Goal: Navigation & Orientation: Find specific page/section

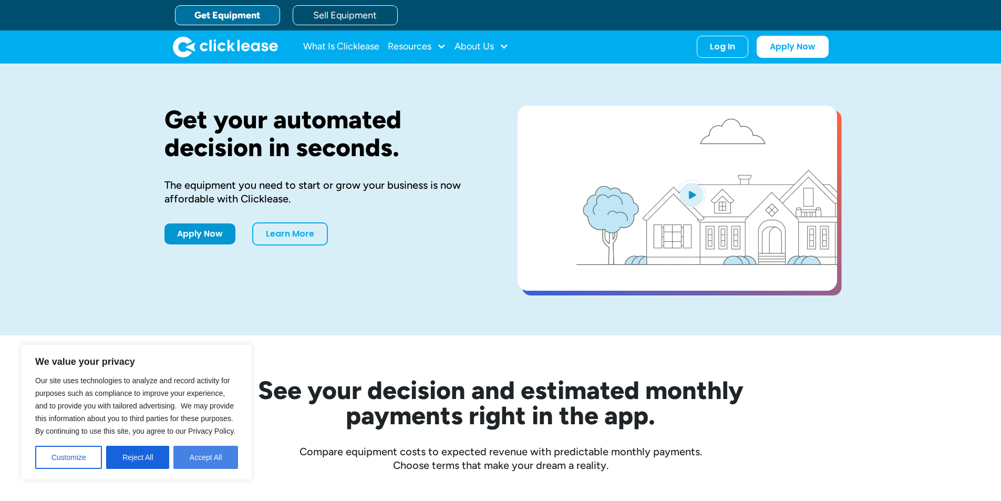
click at [206, 453] on button "Accept All" at bounding box center [205, 457] width 65 height 23
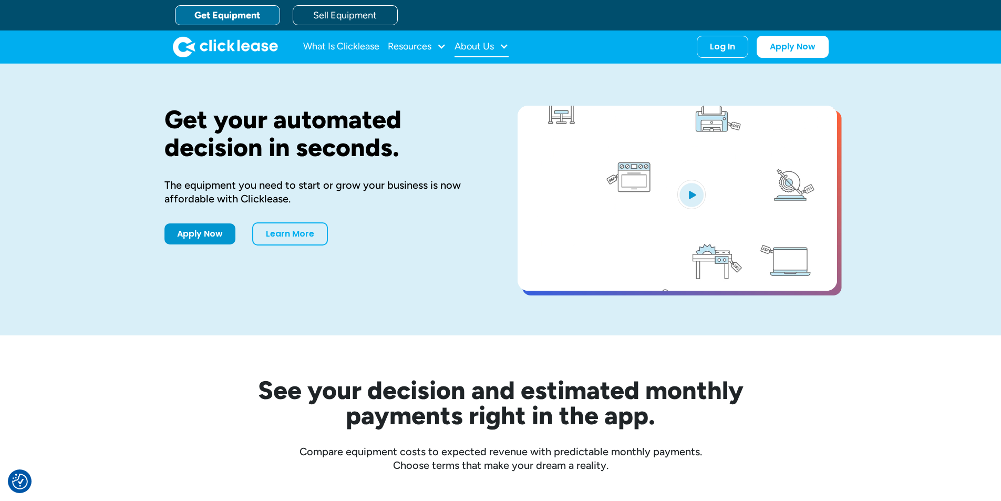
click at [485, 46] on div "About Us" at bounding box center [473, 46] width 39 height 0
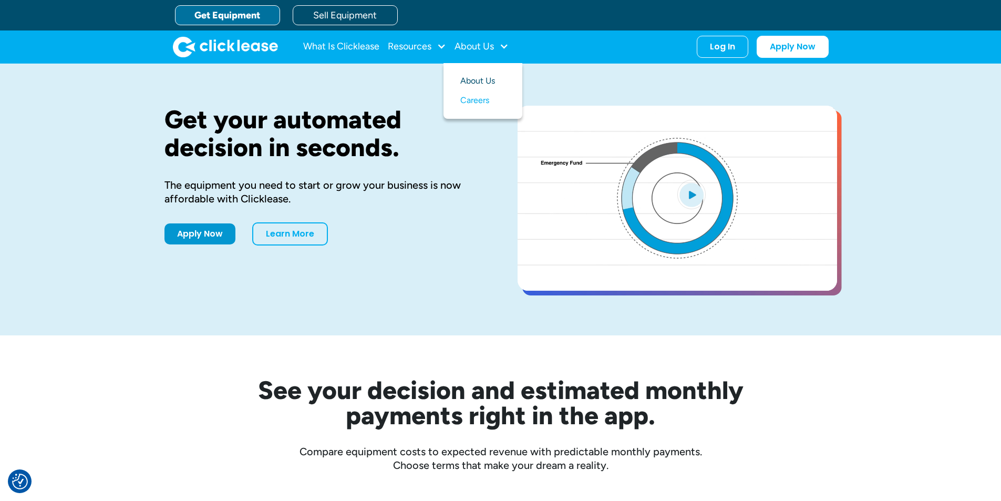
click at [477, 83] on link "About Us" at bounding box center [482, 80] width 45 height 19
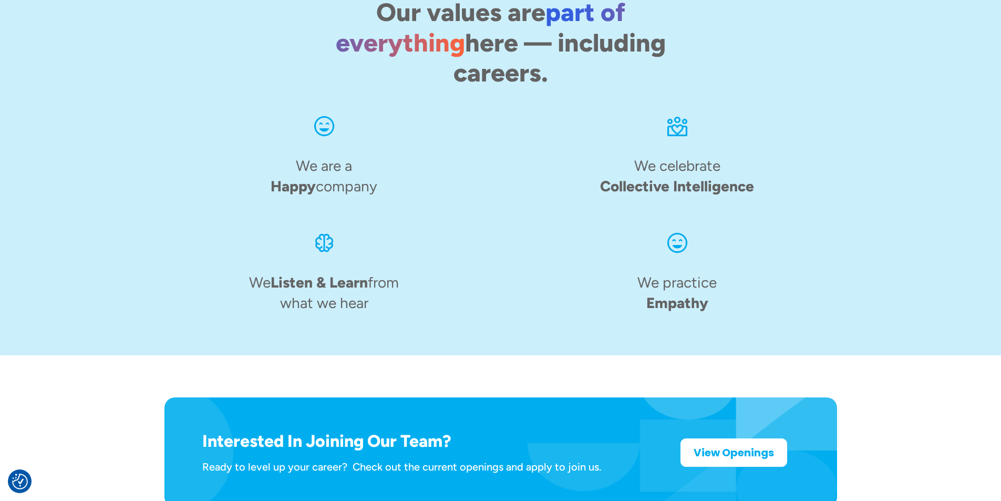
scroll to position [1613, 0]
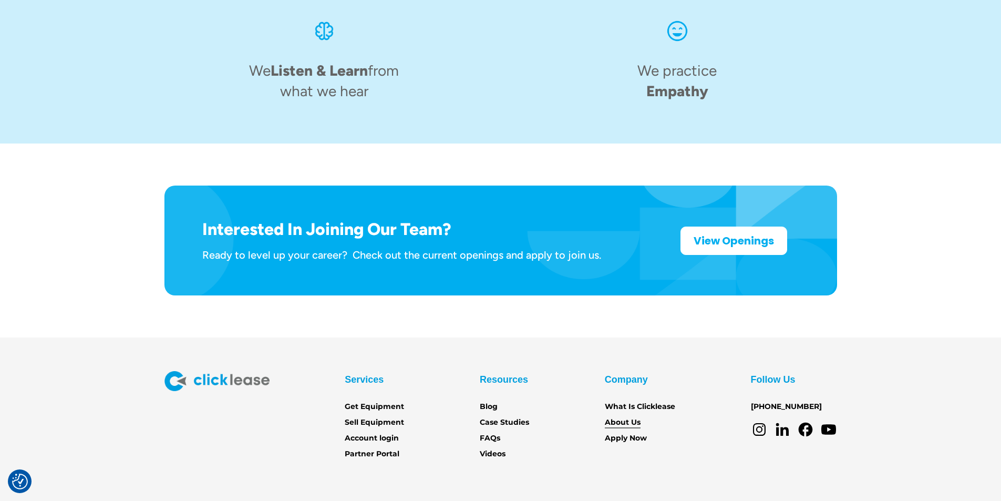
click at [624, 417] on link "About Us" at bounding box center [623, 423] width 36 height 12
